Goal: Information Seeking & Learning: Find specific fact

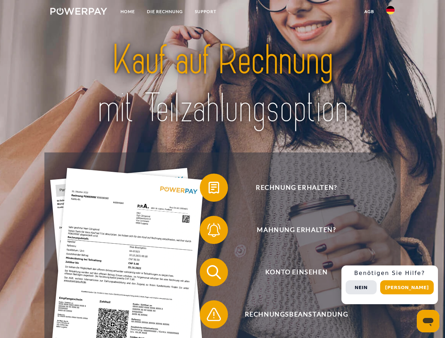
click at [78, 12] on img at bounding box center [78, 11] width 57 height 7
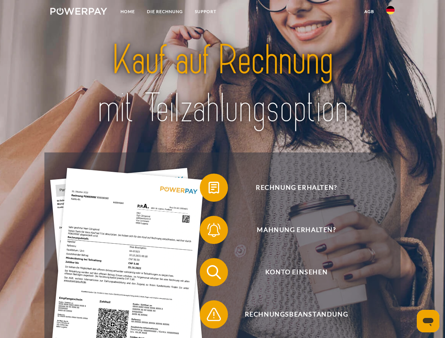
click at [390, 12] on img at bounding box center [390, 10] width 8 height 8
click at [368, 12] on link "agb" at bounding box center [369, 11] width 22 height 13
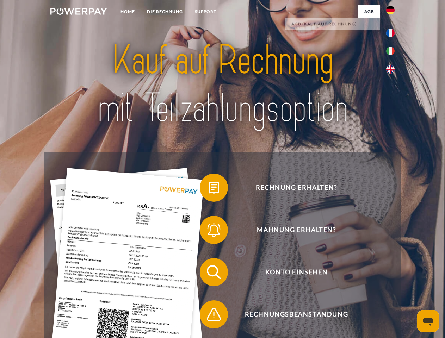
click at [208, 189] on span at bounding box center [202, 187] width 35 height 35
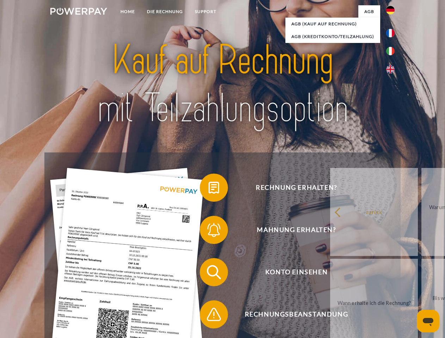
click at [208, 231] on div "Rechnung erhalten? Mahnung erhalten? Konto einsehen" at bounding box center [221, 293] width 355 height 282
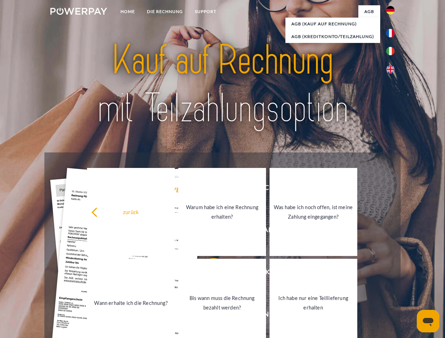
click at [208, 273] on link "Bis wann muss die Rechnung bezahlt werden?" at bounding box center [222, 303] width 88 height 88
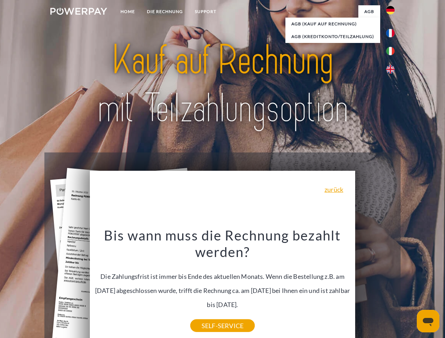
click at [392, 285] on div "Rechnung erhalten? Mahnung erhalten? Konto einsehen" at bounding box center [221, 293] width 355 height 282
click at [374, 286] on span "Konto einsehen" at bounding box center [296, 272] width 172 height 28
click at [409, 287] on header "Home DIE RECHNUNG SUPPORT" at bounding box center [222, 243] width 445 height 486
